Goal: Task Accomplishment & Management: Use online tool/utility

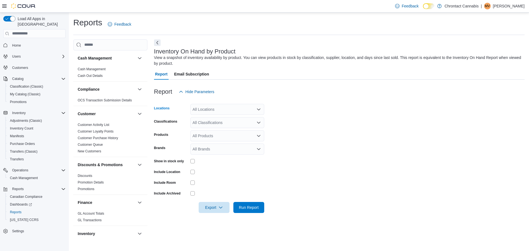
click at [218, 111] on div "All Locations" at bounding box center [227, 109] width 74 height 11
click at [210, 128] on span "1 - Chrontact Cannabis - [STREET_ADDRESS] Unit 1" at bounding box center [248, 127] width 92 height 6
click at [312, 194] on form "Locations 1 - Chrontact Cannabis - [STREET_ADDRESS] Unit 1 Combo box. Selected.…" at bounding box center [339, 155] width 370 height 116
click at [189, 160] on div "Show in stock only" at bounding box center [209, 161] width 110 height 9
click at [247, 209] on span "Run Report" at bounding box center [249, 207] width 20 height 6
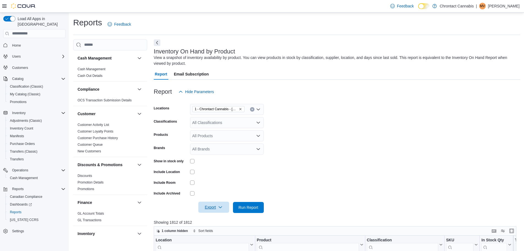
click at [216, 209] on span "Export" at bounding box center [214, 207] width 24 height 11
click at [217, 172] on span "Export to Excel" at bounding box center [214, 174] width 25 height 4
click at [500, 6] on p "[PERSON_NAME]" at bounding box center [504, 6] width 32 height 7
click at [485, 54] on span "Sign Out" at bounding box center [484, 54] width 15 height 6
